Goal: Check status: Check status

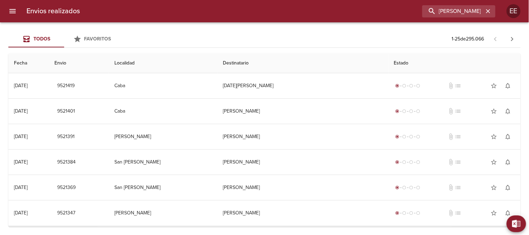
type input "[PERSON_NAME]"
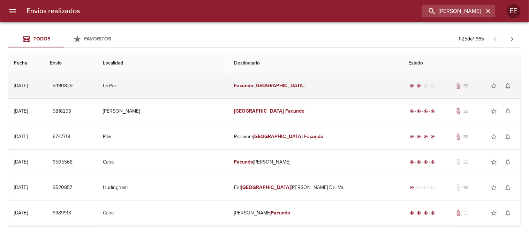
click at [289, 86] on em "[GEOGRAPHIC_DATA]" at bounding box center [280, 86] width 50 height 6
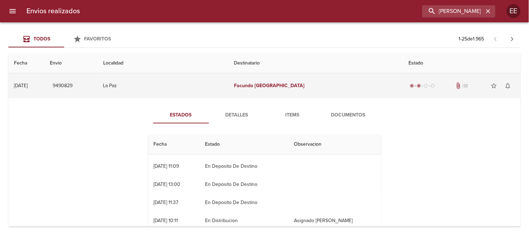
click at [72, 86] on span "9490829" at bounding box center [63, 86] width 20 height 9
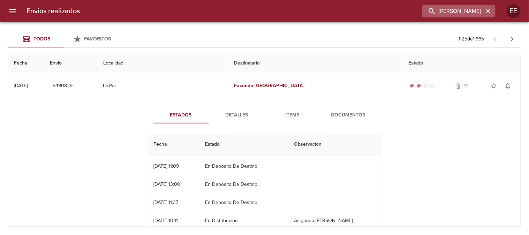
click at [489, 9] on icon "button" at bounding box center [487, 11] width 7 height 7
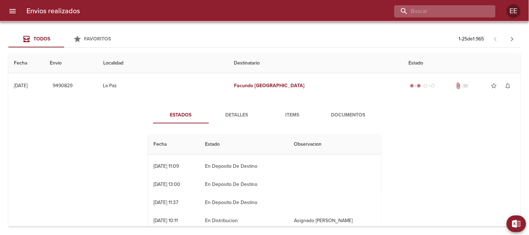
click at [466, 12] on input "buscar" at bounding box center [438, 11] width 89 height 12
paste input "[PERSON_NAME] [PERSON_NAME]"
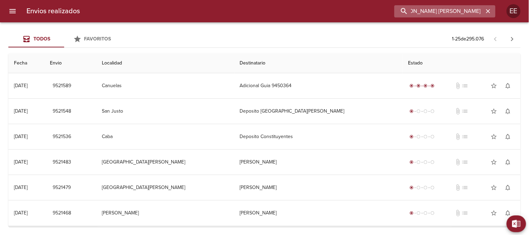
scroll to position [138, 0]
type input "[PERSON_NAME] [PERSON_NAME]"
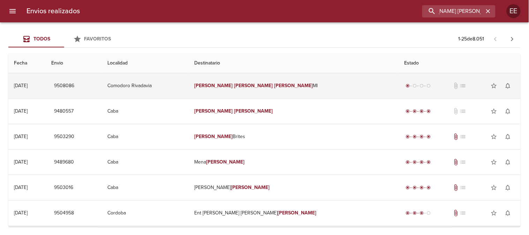
scroll to position [0, 0]
click at [236, 82] on td "[PERSON_NAME] [PERSON_NAME]" at bounding box center [294, 85] width 210 height 25
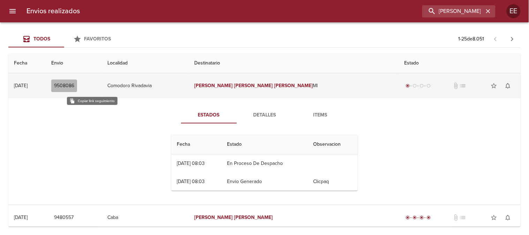
click at [74, 84] on span "9508086" at bounding box center [64, 86] width 20 height 9
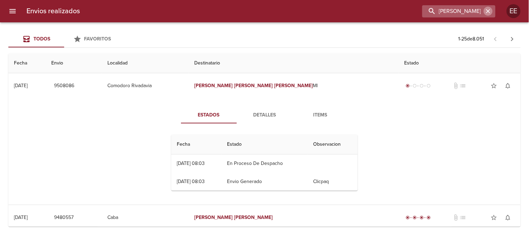
click at [489, 11] on icon "button" at bounding box center [487, 11] width 7 height 7
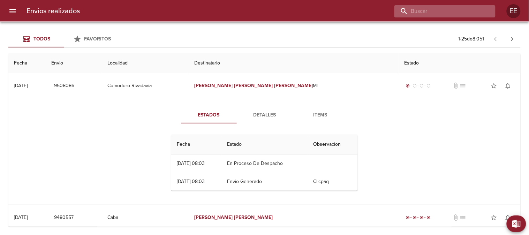
click at [464, 13] on input "buscar" at bounding box center [438, 11] width 89 height 12
paste input "[PERSON_NAME]"
type input "[PERSON_NAME]"
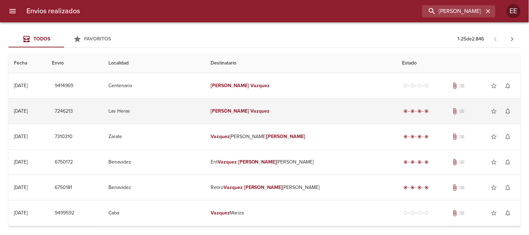
click at [205, 107] on td "Las Heras" at bounding box center [154, 111] width 102 height 25
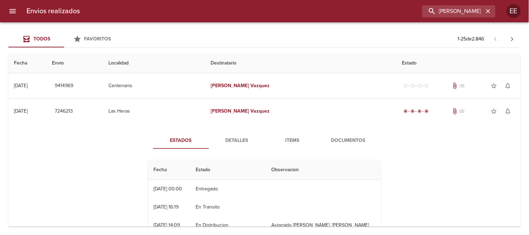
scroll to position [39, 0]
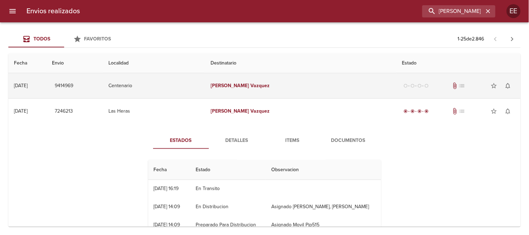
click at [205, 87] on td "Centenario" at bounding box center [154, 85] width 102 height 25
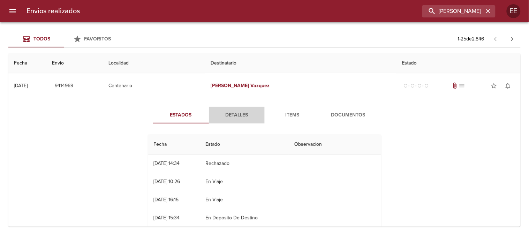
click at [234, 113] on span "Detalles" at bounding box center [236, 115] width 47 height 9
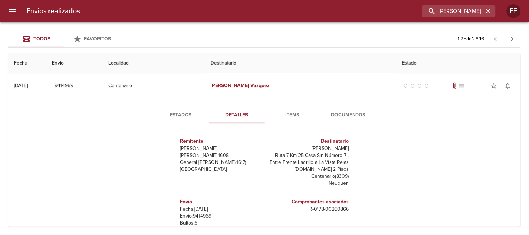
scroll to position [31, 0]
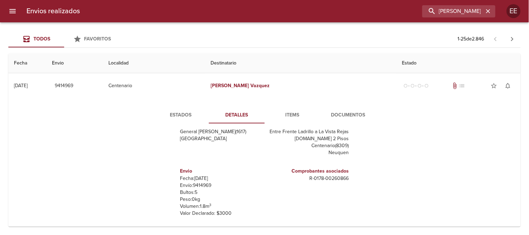
click at [186, 115] on span "Estados" at bounding box center [180, 115] width 47 height 9
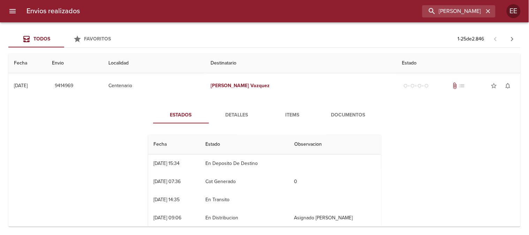
scroll to position [0, 0]
click at [235, 112] on span "Detalles" at bounding box center [236, 115] width 47 height 9
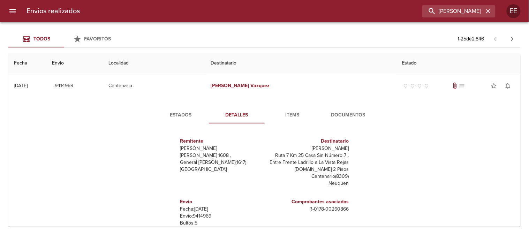
scroll to position [31, 0]
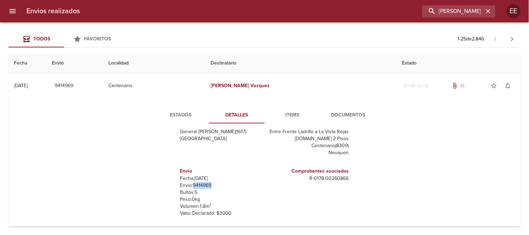
drag, startPoint x: 211, startPoint y: 184, endPoint x: 189, endPoint y: 184, distance: 22.3
click at [189, 184] on p "Envío: 9414969" at bounding box center [221, 185] width 82 height 7
copy p "9414969"
click at [178, 119] on span "Estados" at bounding box center [180, 115] width 47 height 9
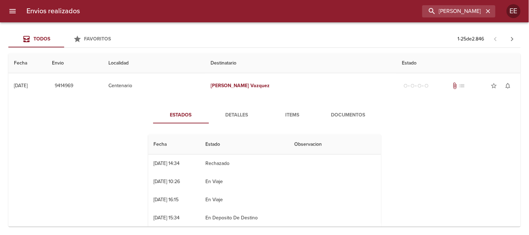
scroll to position [0, 0]
